Goal: Transaction & Acquisition: Purchase product/service

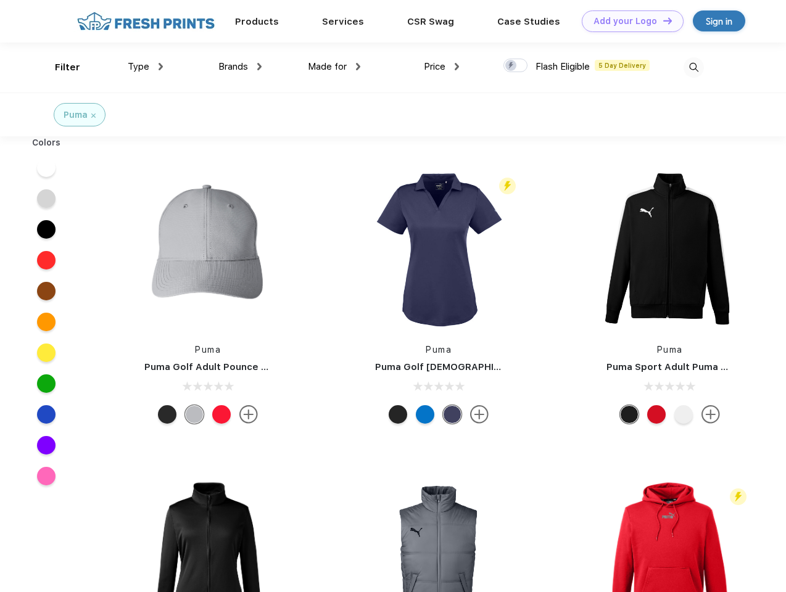
scroll to position [1, 0]
click at [628, 21] on link "Add your Logo Design Tool" at bounding box center [633, 21] width 102 height 22
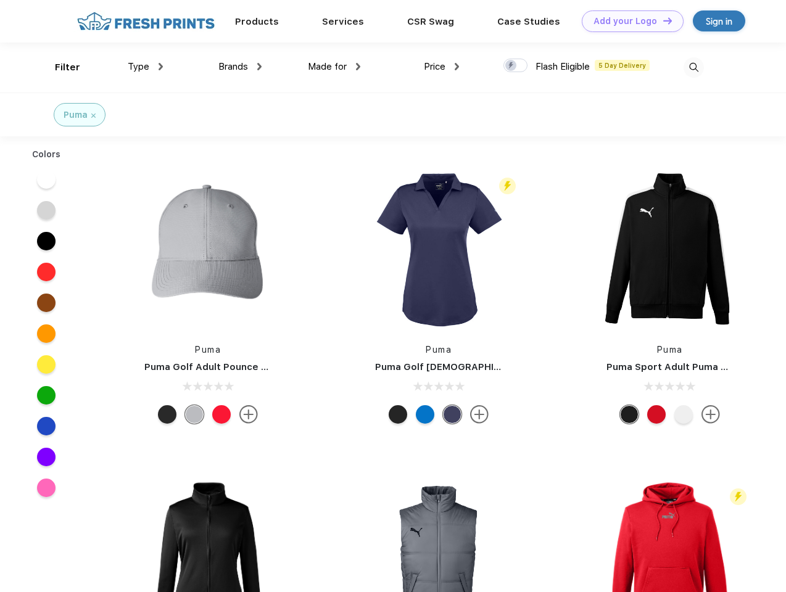
click at [0, 0] on div "Design Tool" at bounding box center [0, 0] width 0 height 0
click at [662, 20] on link "Add your Logo Design Tool" at bounding box center [633, 21] width 102 height 22
click at [59, 67] on div "Filter" at bounding box center [67, 67] width 25 height 14
click at [146, 67] on span "Type" at bounding box center [139, 66] width 22 height 11
click at [240, 67] on span "Brands" at bounding box center [233, 66] width 30 height 11
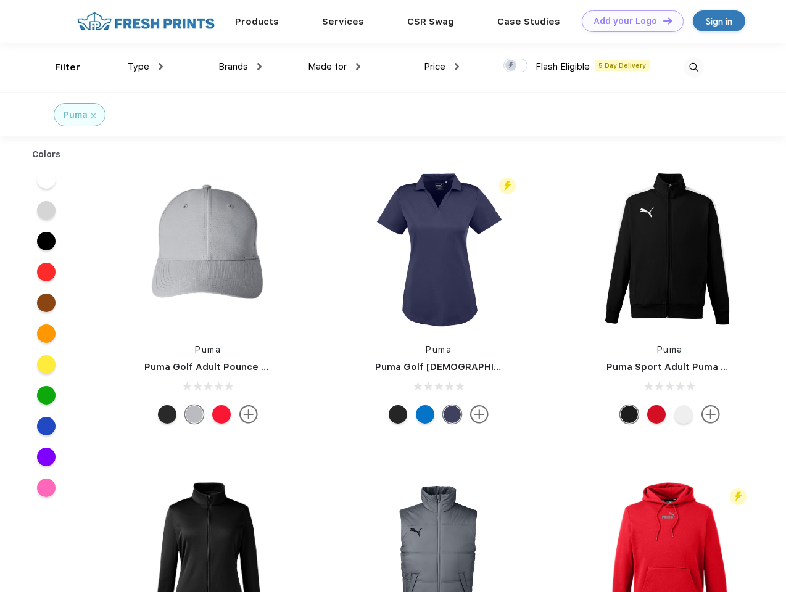
click at [334, 67] on span "Made for" at bounding box center [327, 66] width 39 height 11
click at [442, 67] on span "Price" at bounding box center [435, 66] width 22 height 11
click at [516, 66] on div at bounding box center [515, 66] width 24 height 14
click at [511, 66] on input "checkbox" at bounding box center [507, 62] width 8 height 8
click at [693, 67] on img at bounding box center [693, 67] width 20 height 20
